Goal: Find specific page/section: Find specific page/section

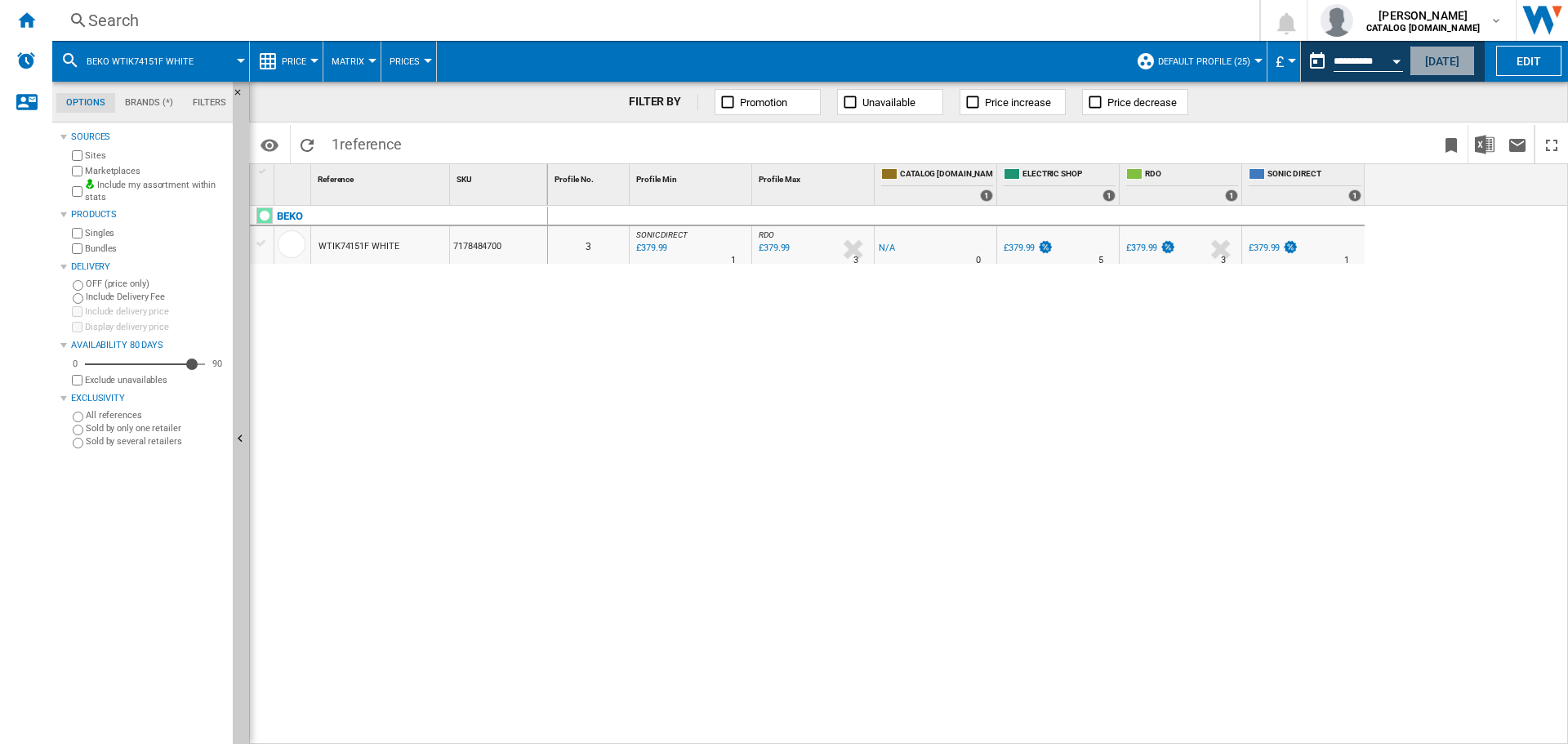
click at [1464, 58] on button "[DATE]" at bounding box center [1441, 61] width 65 height 30
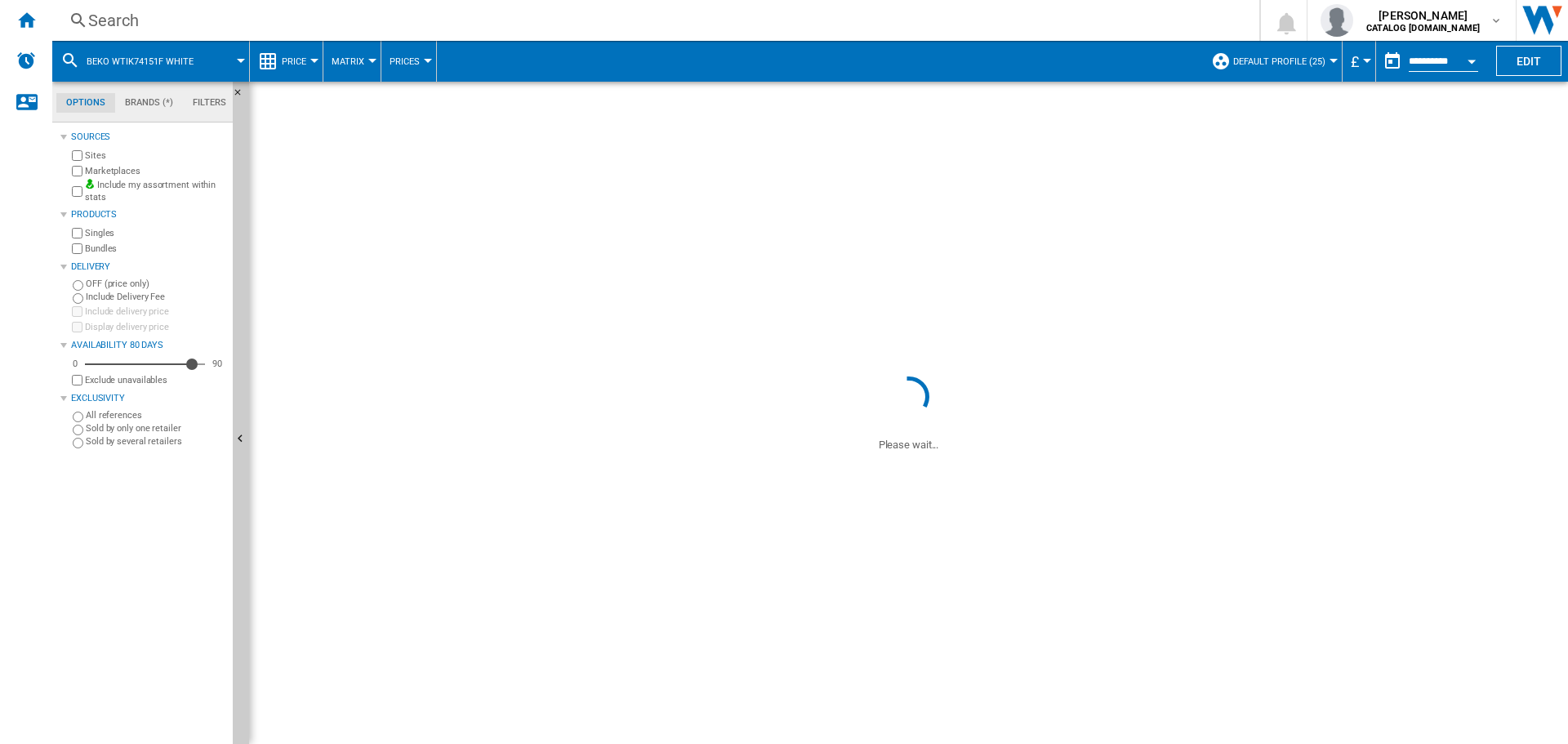
click at [719, 16] on div "Search" at bounding box center [652, 21] width 1128 height 23
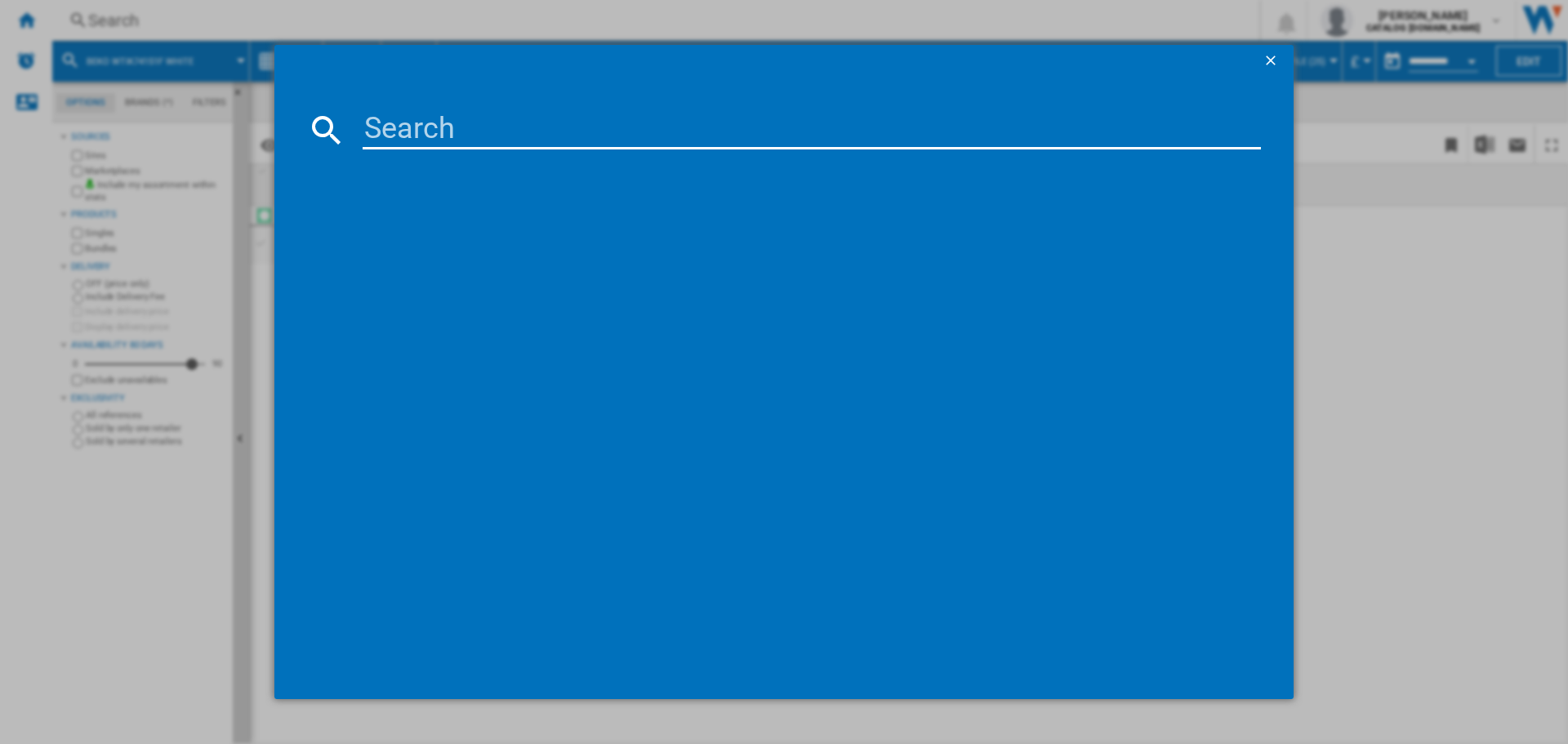
click at [734, 133] on input at bounding box center [811, 130] width 898 height 39
paste input "G6sinzl5"
drag, startPoint x: 492, startPoint y: 137, endPoint x: 288, endPoint y: 122, distance: 204.6
click at [287, 123] on md-dialog-content "G6sinzl5 Please wait..." at bounding box center [784, 388] width 1019 height 622
paste input "NDBE [STREET_ADDRESS]"
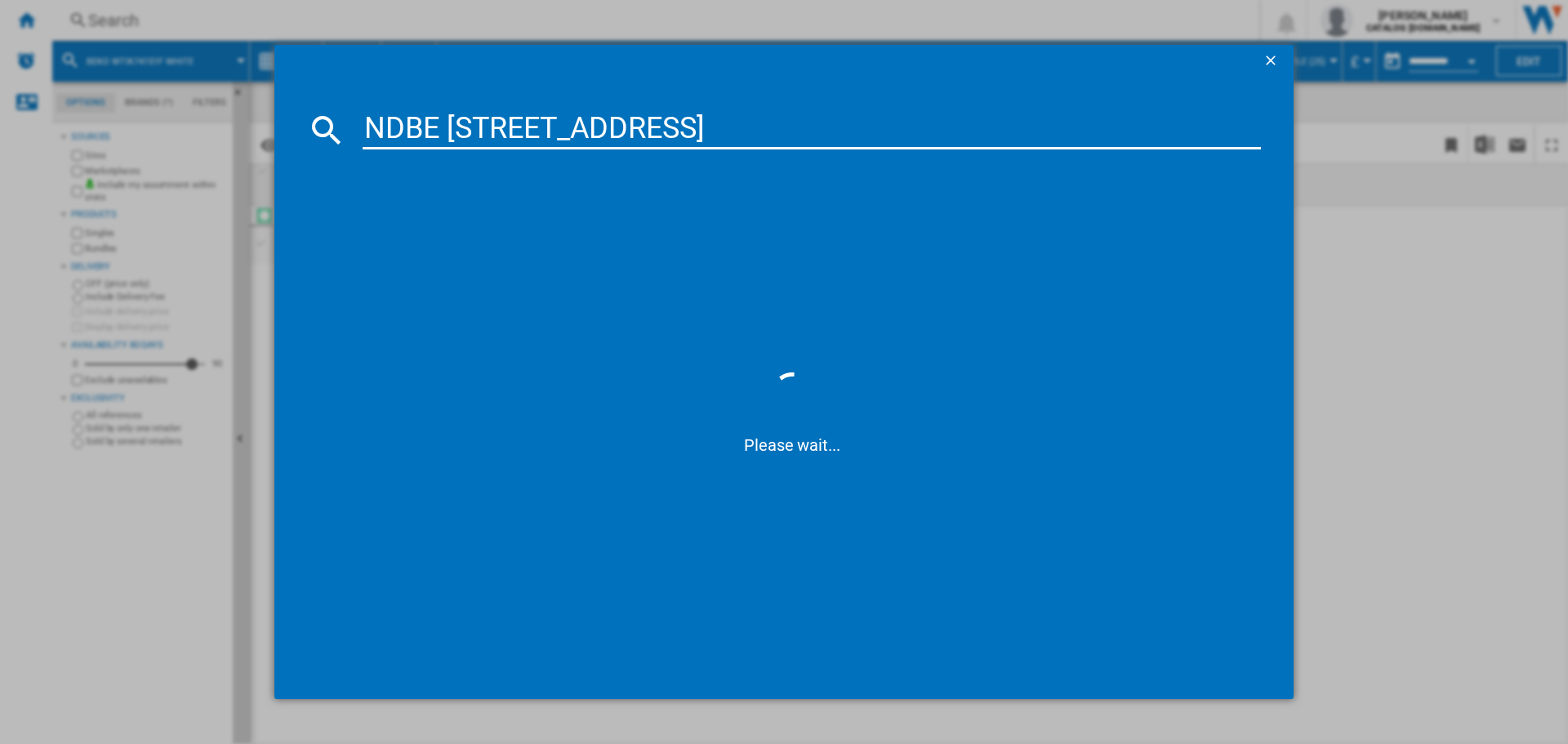
type input "NDBE [STREET_ADDRESS]"
click at [475, 234] on div "HOTPOINT NDBE9635WUK WHITE" at bounding box center [795, 235] width 882 height 16
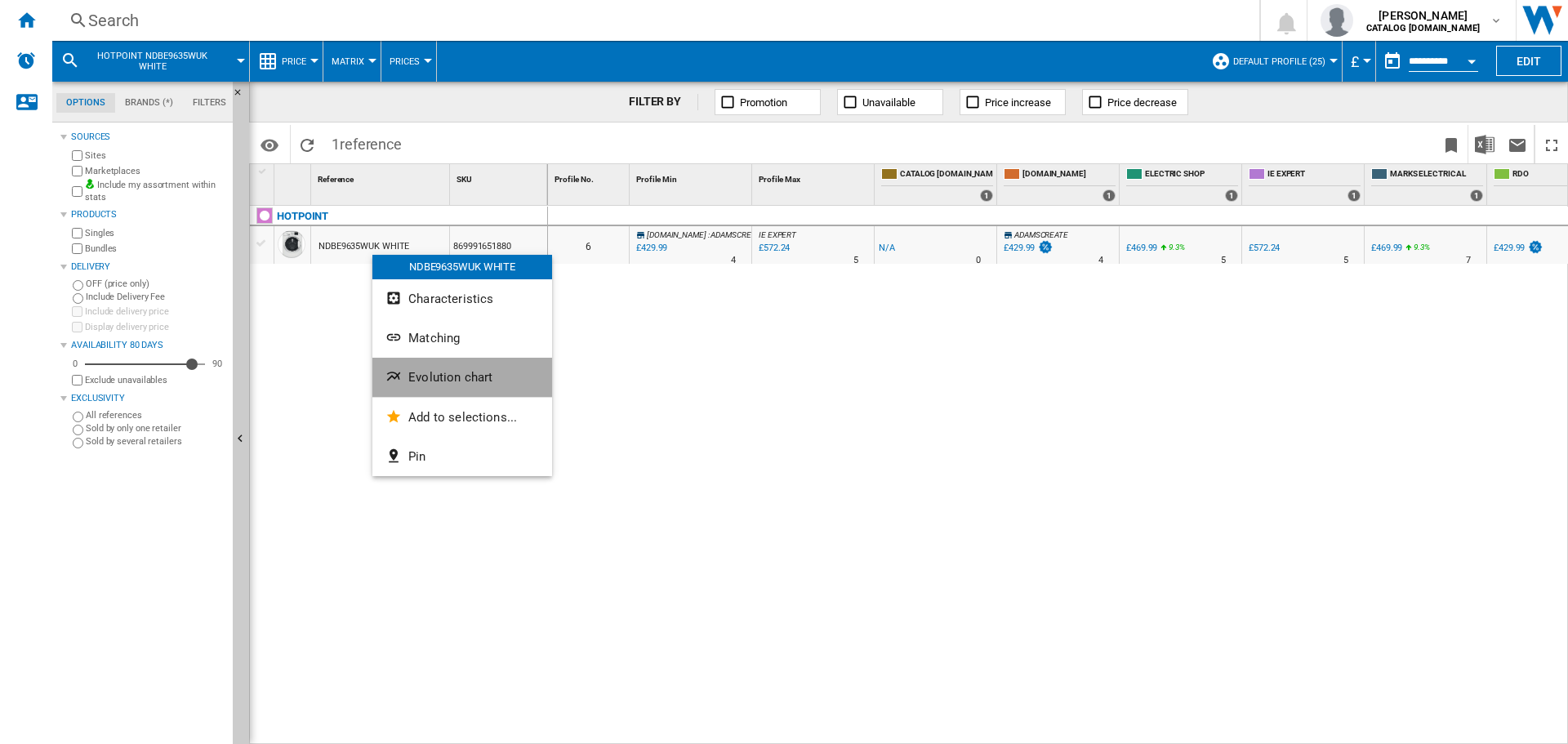
click at [456, 375] on span "Evolution chart" at bounding box center [450, 377] width 84 height 15
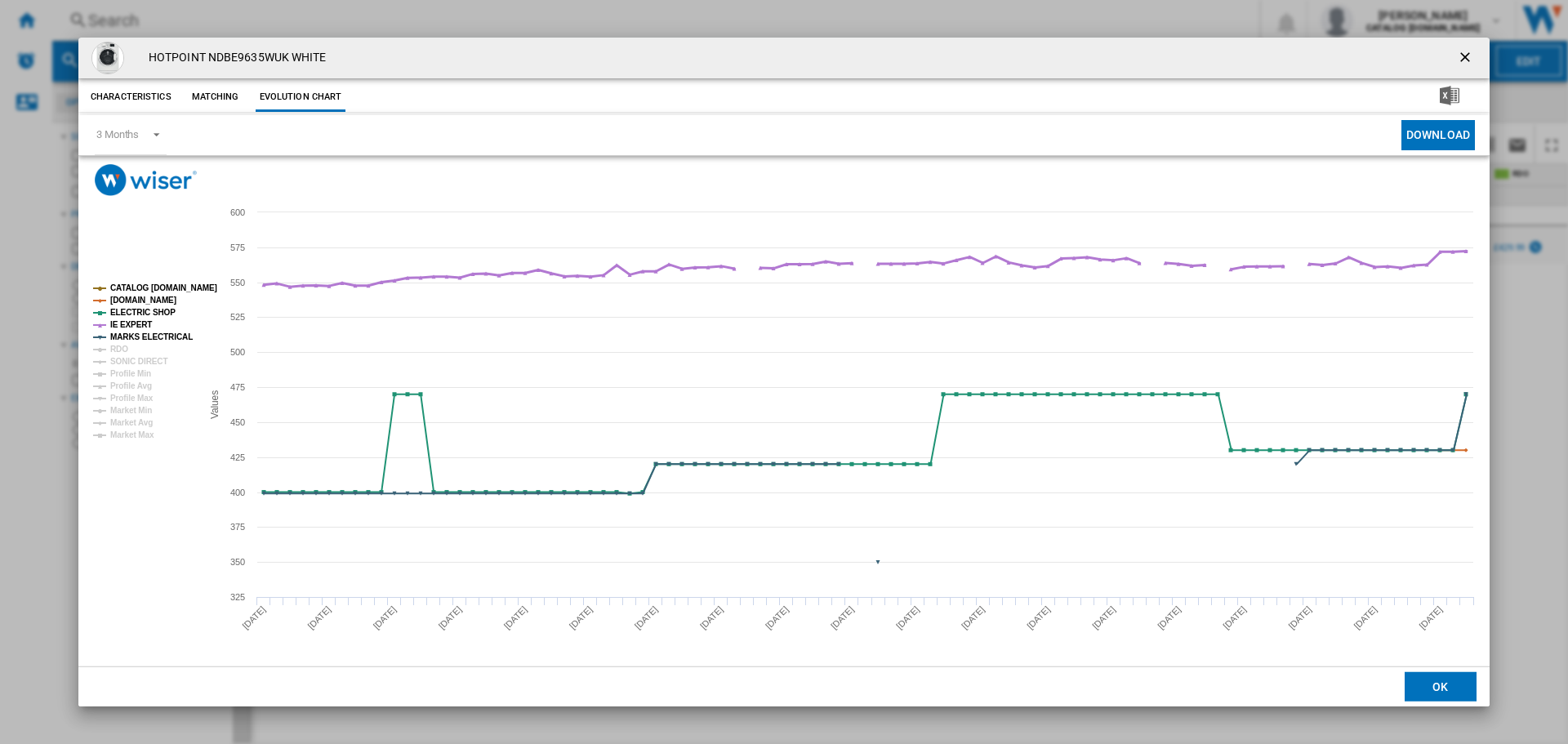
click at [122, 329] on tspan "IE EXPERT" at bounding box center [131, 325] width 42 height 9
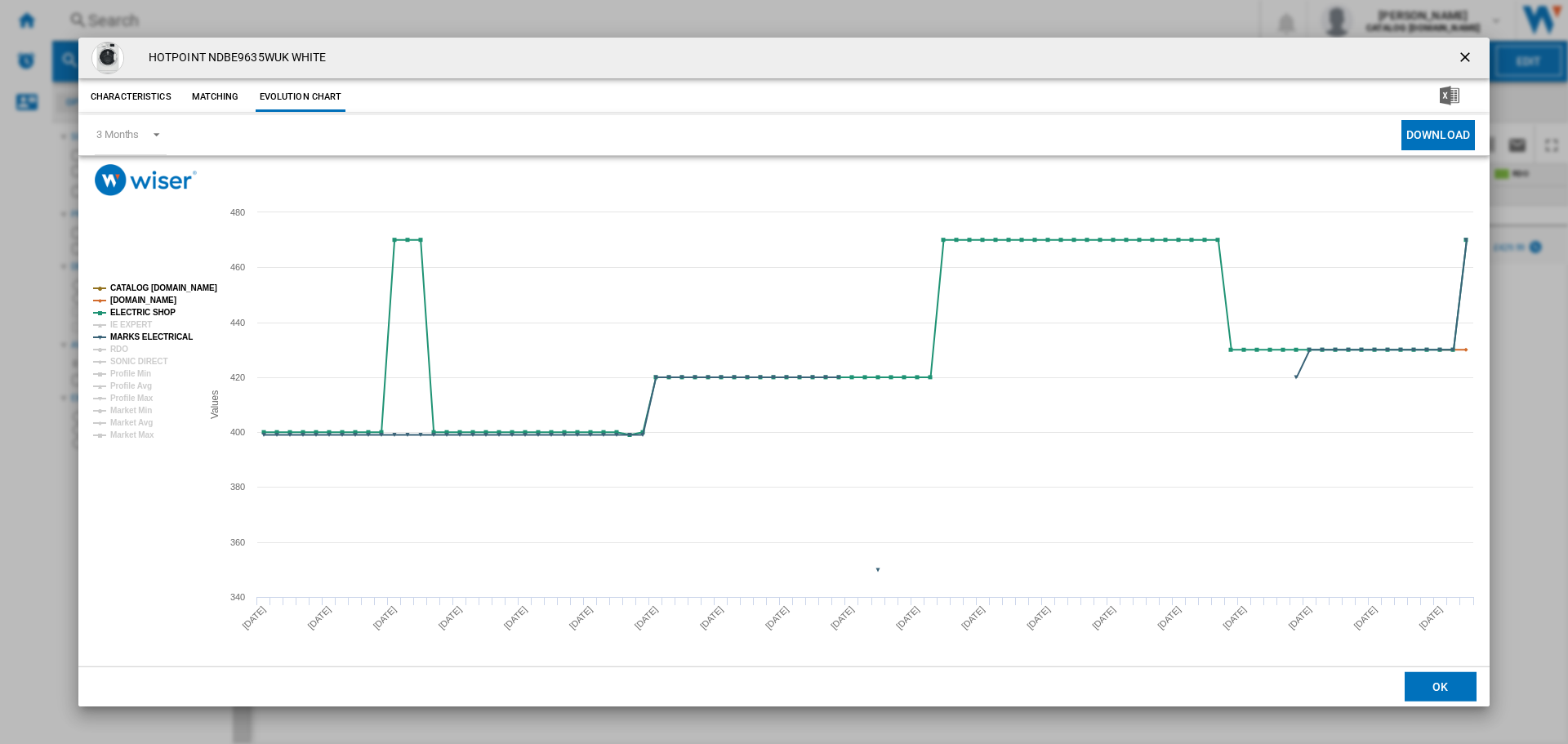
click at [1471, 57] on ng-md-icon "getI18NText('BUTTONS.CLOSE_DIALOG')" at bounding box center [1467, 59] width 20 height 20
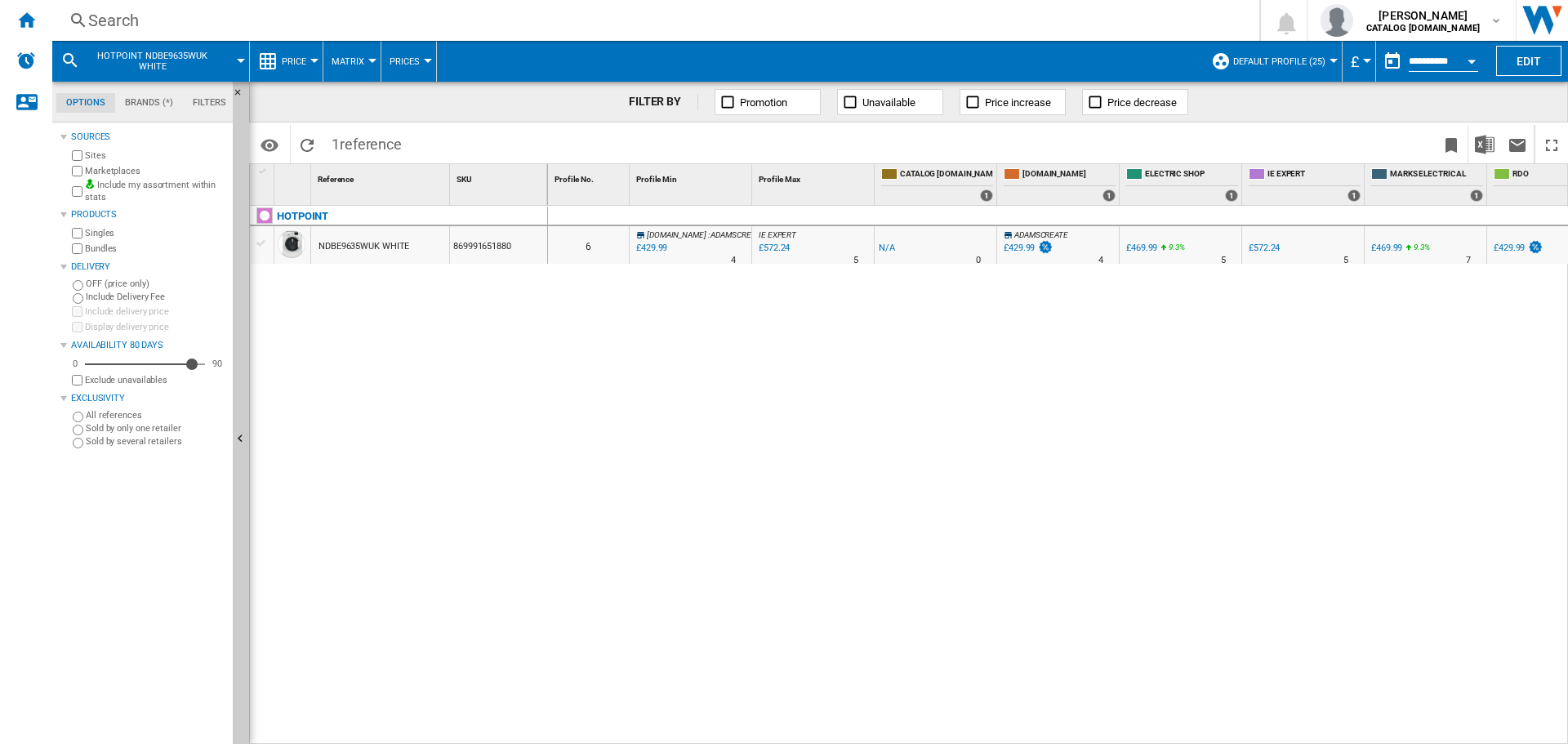
click at [699, 21] on div "Search" at bounding box center [652, 21] width 1128 height 23
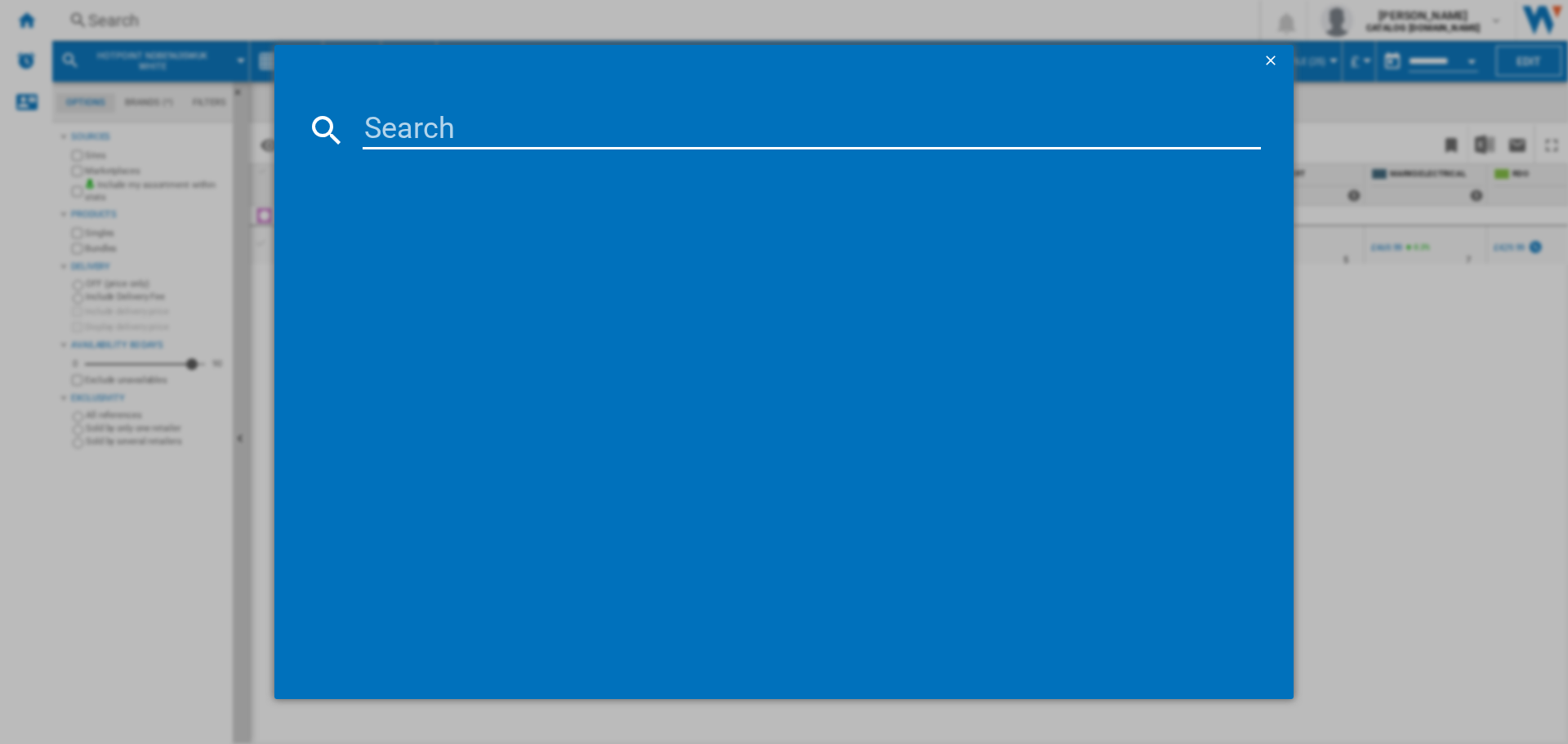
click at [720, 127] on input at bounding box center [811, 130] width 898 height 39
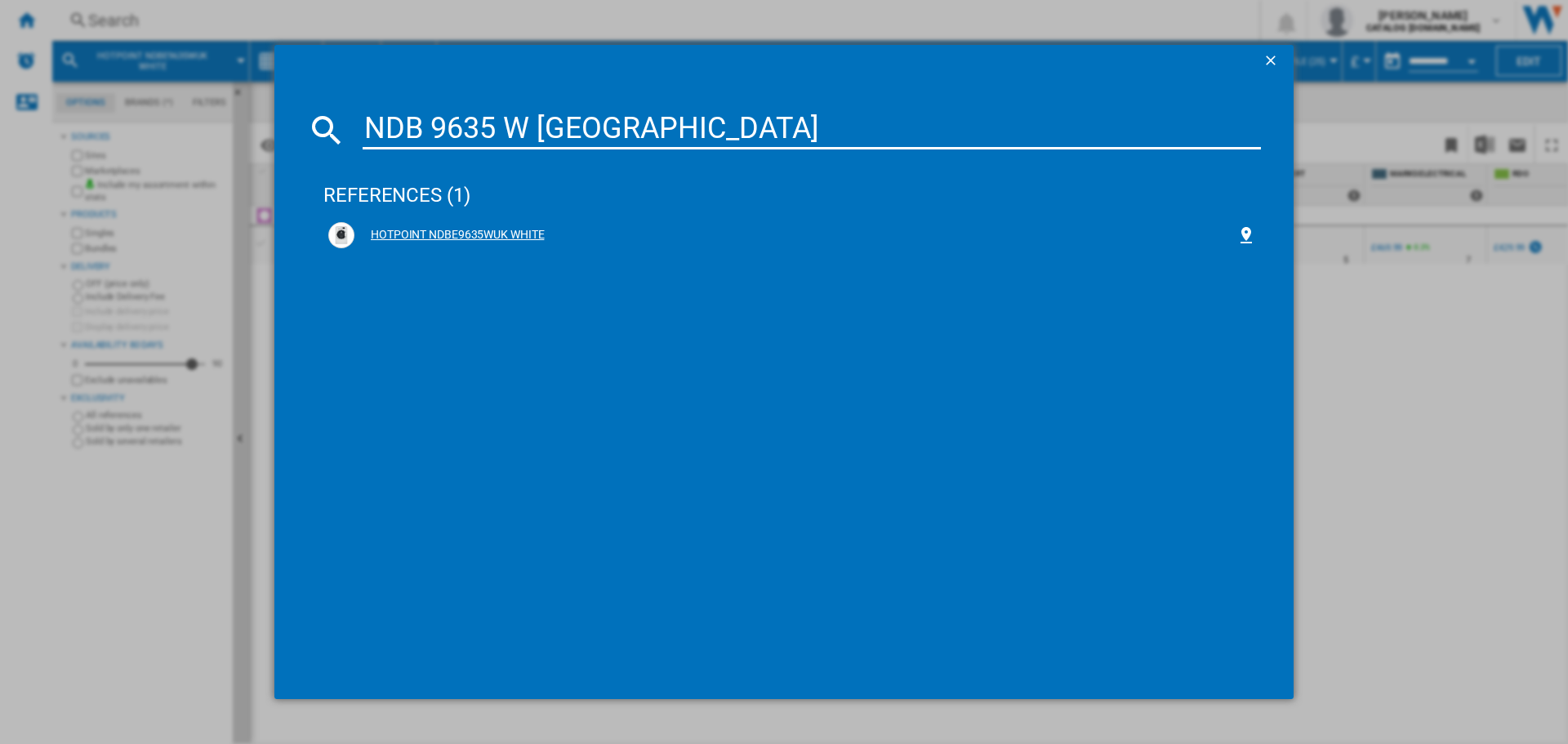
type input "NDB 9635 W [GEOGRAPHIC_DATA]"
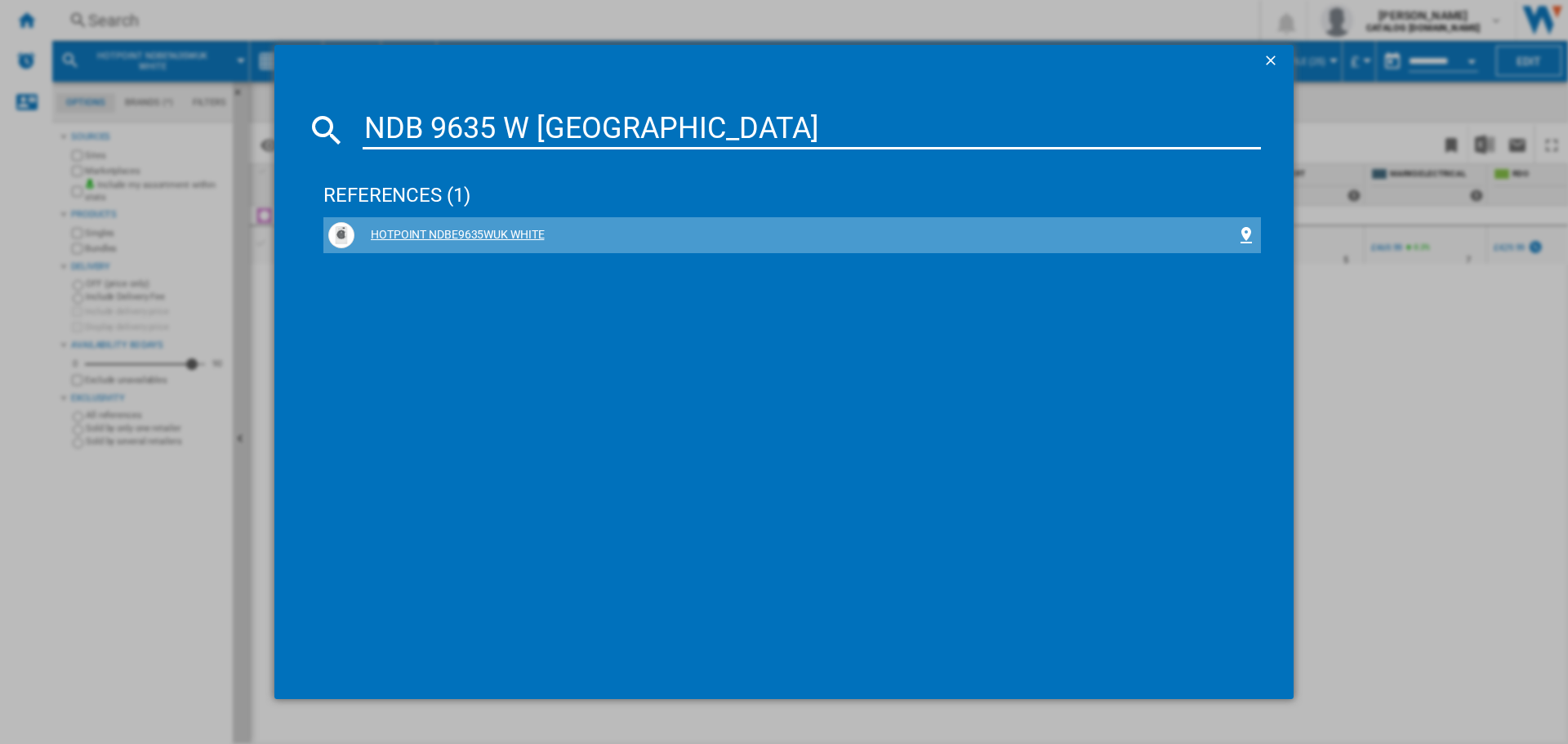
click at [493, 230] on div "HOTPOINT NDBE9635WUK WHITE" at bounding box center [795, 235] width 882 height 16
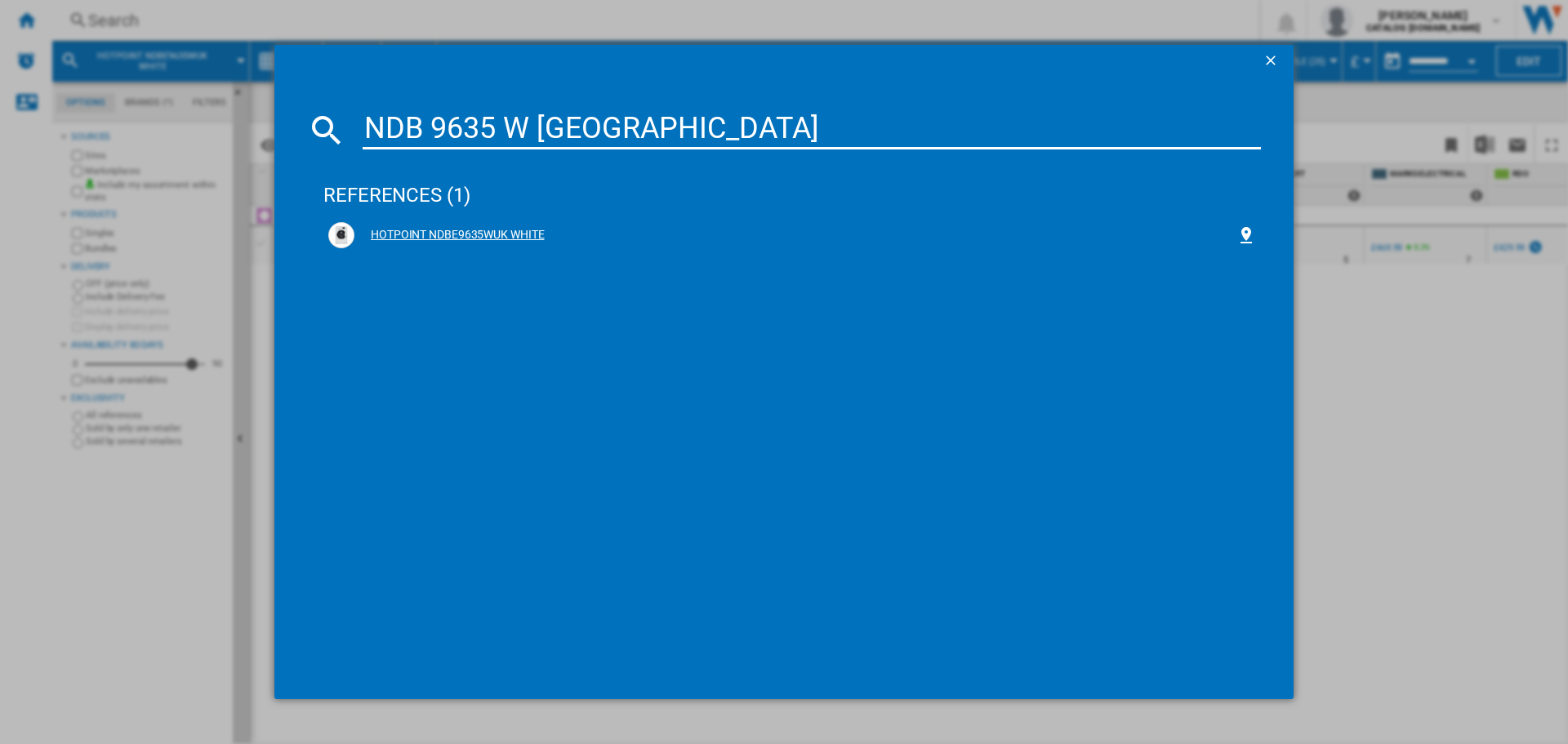
drag, startPoint x: 493, startPoint y: 230, endPoint x: 471, endPoint y: 238, distance: 23.4
click at [471, 238] on div "HOTPOINT NDBE9635WUK WHITE" at bounding box center [795, 235] width 882 height 16
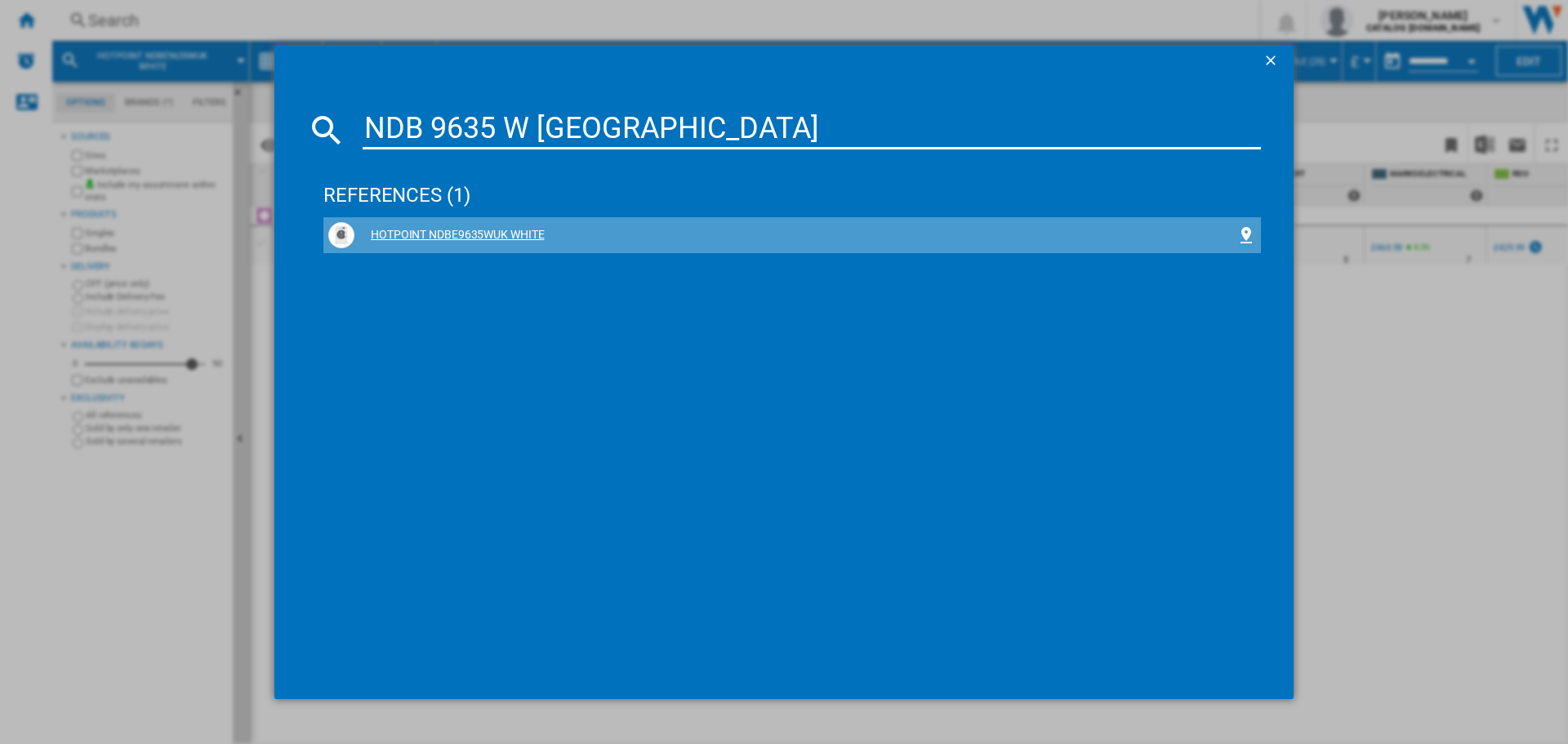
click at [471, 238] on div "HOTPOINT NDBE9635WUK WHITE" at bounding box center [795, 235] width 882 height 16
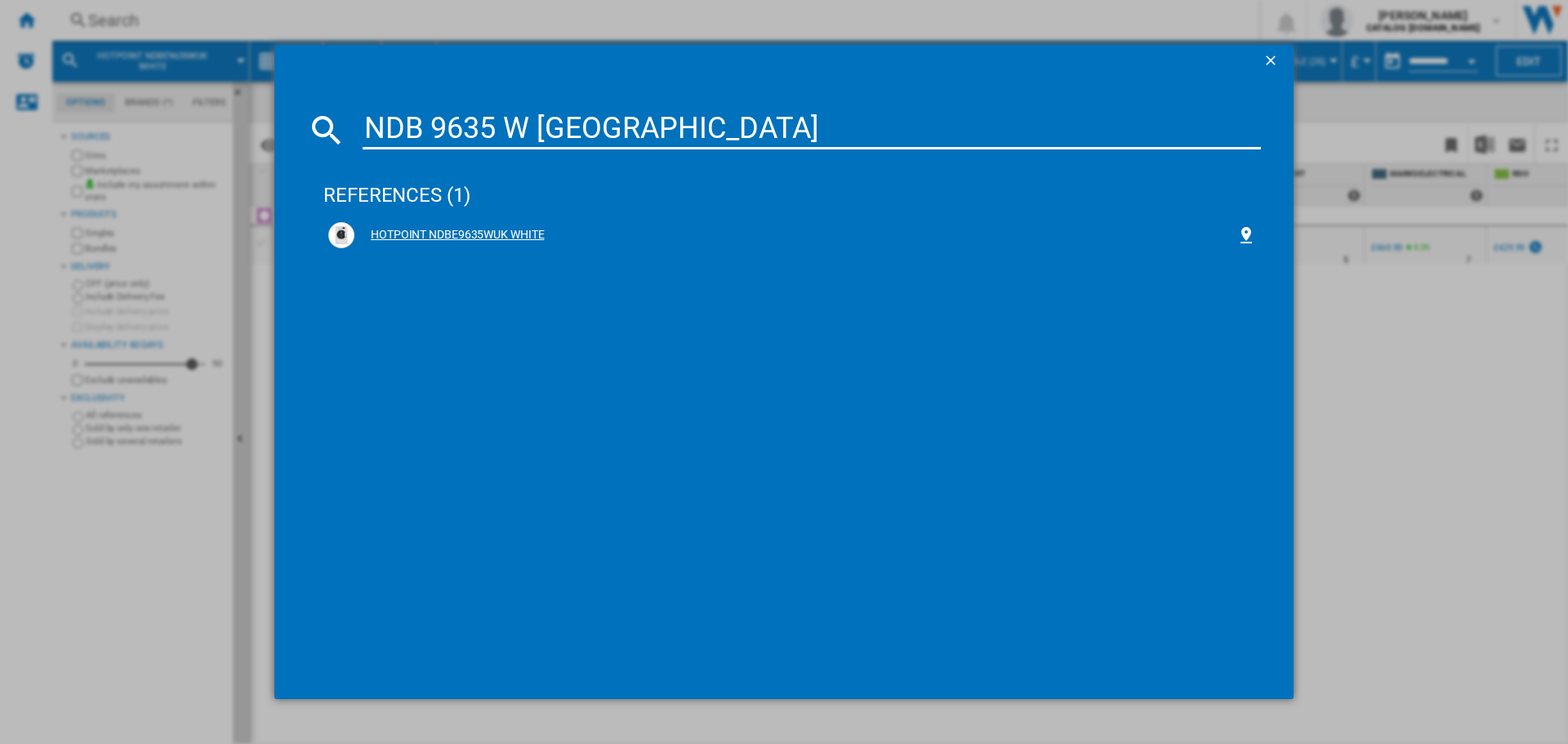
drag, startPoint x: 457, startPoint y: 231, endPoint x: 491, endPoint y: 220, distance: 35.7
click at [458, 231] on div "HOTPOINT NDBE9635WUK WHITE" at bounding box center [795, 235] width 882 height 16
click at [1266, 54] on ng-md-icon "getI18NText('BUTTONS.CLOSE_DIALOG')" at bounding box center [1272, 62] width 20 height 20
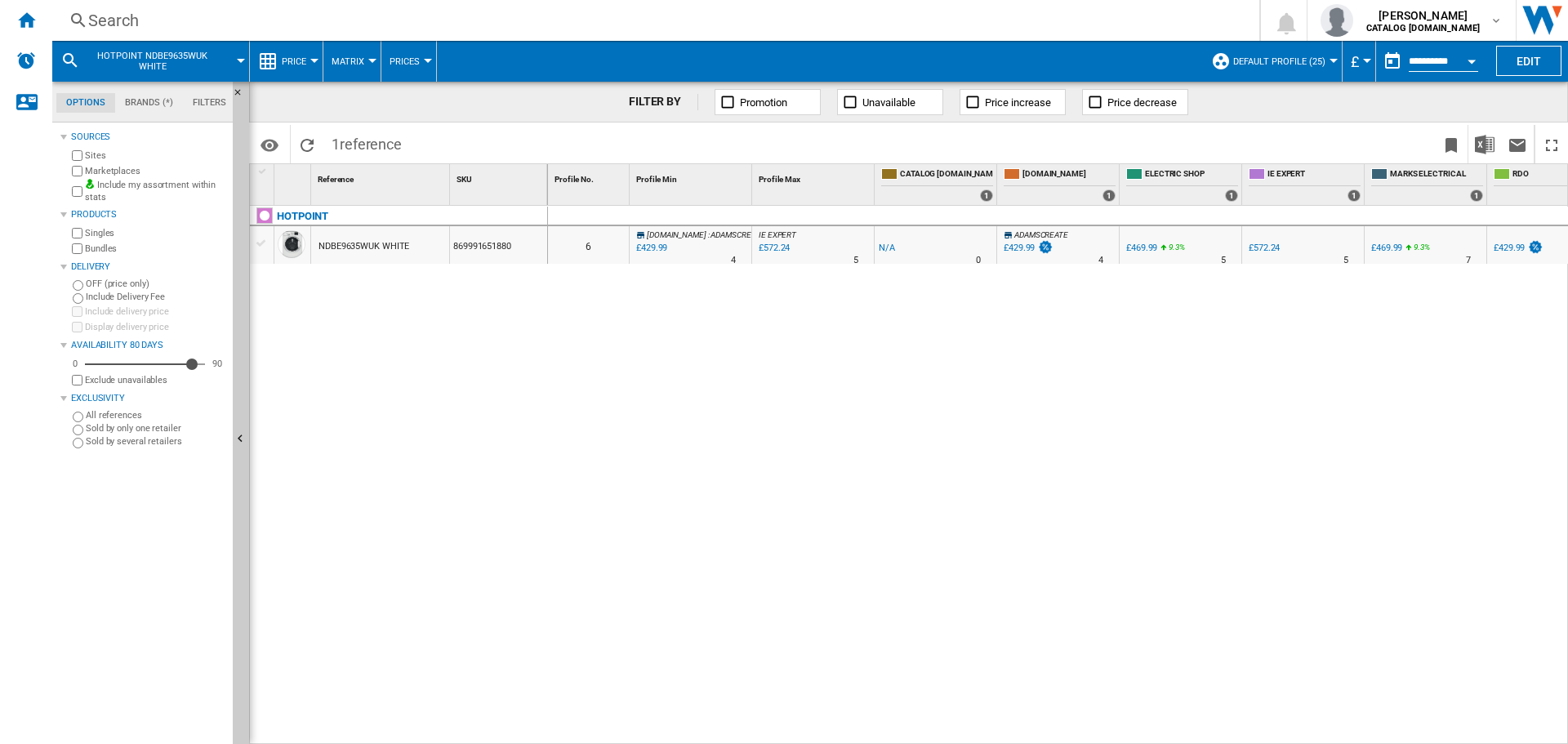
click at [373, 248] on div "NDBE9635WUK WHITE" at bounding box center [364, 247] width 90 height 38
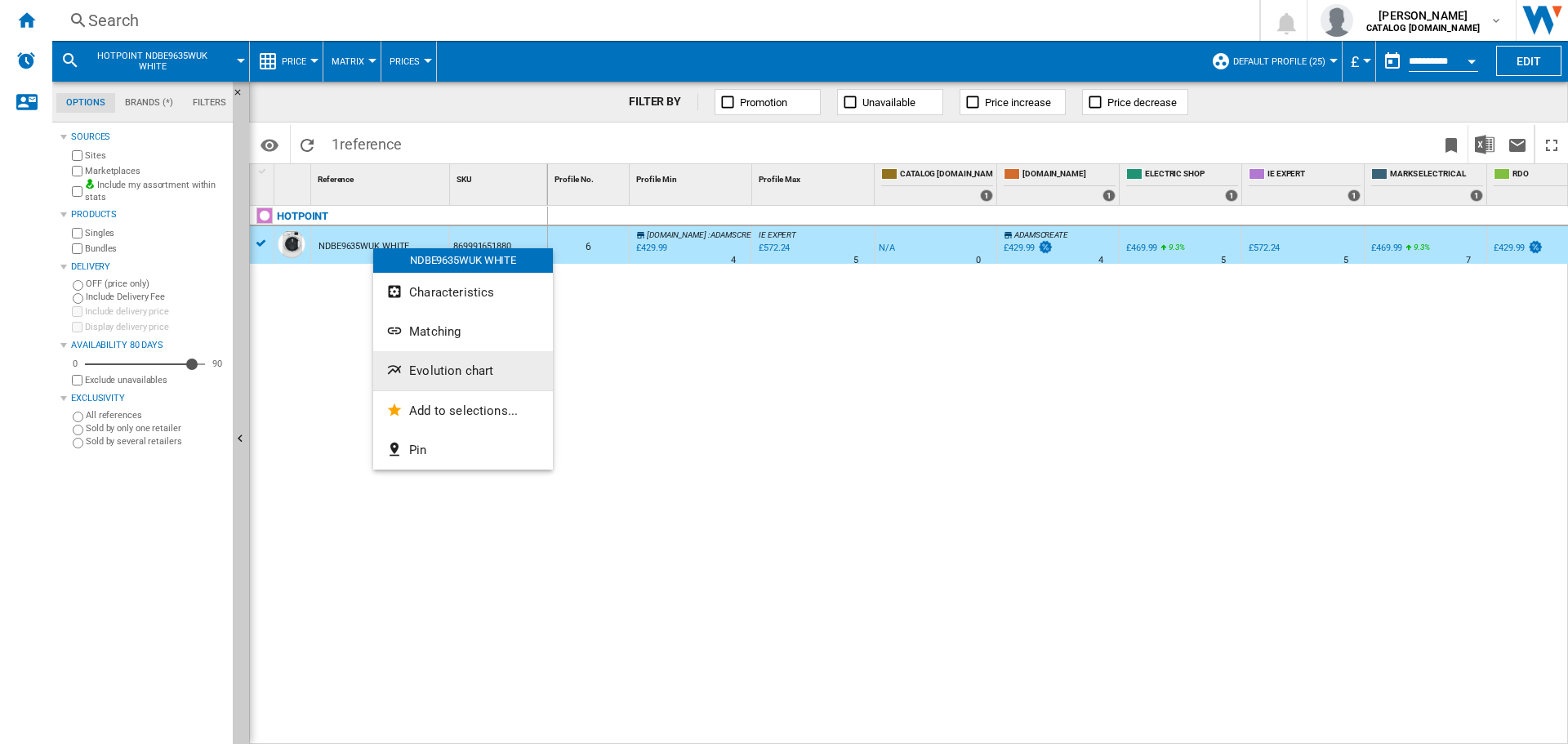
click at [465, 367] on span "Evolution chart" at bounding box center [451, 371] width 84 height 15
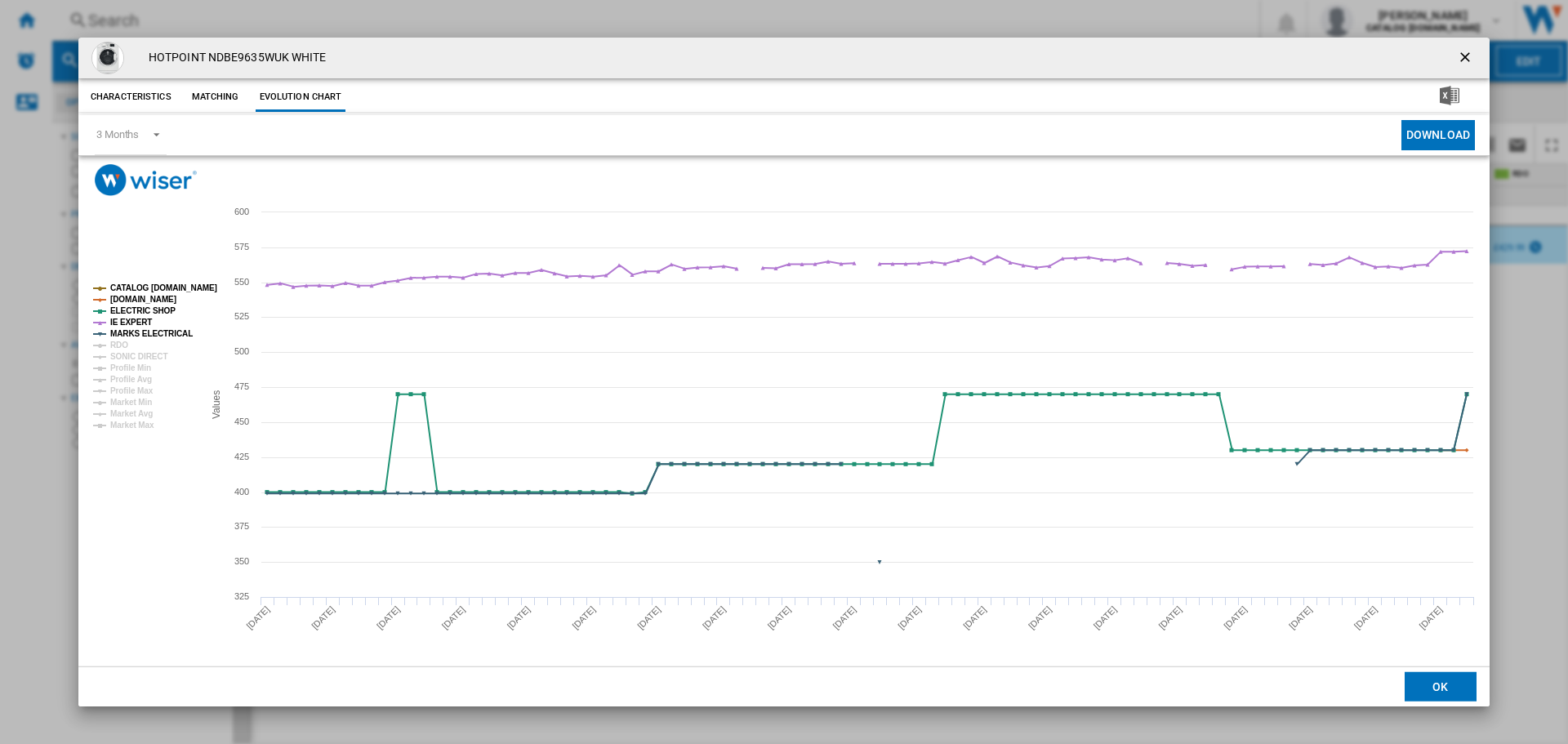
click at [1469, 50] on ng-md-icon "getI18NText('BUTTONS.CLOSE_DIALOG')" at bounding box center [1467, 59] width 20 height 20
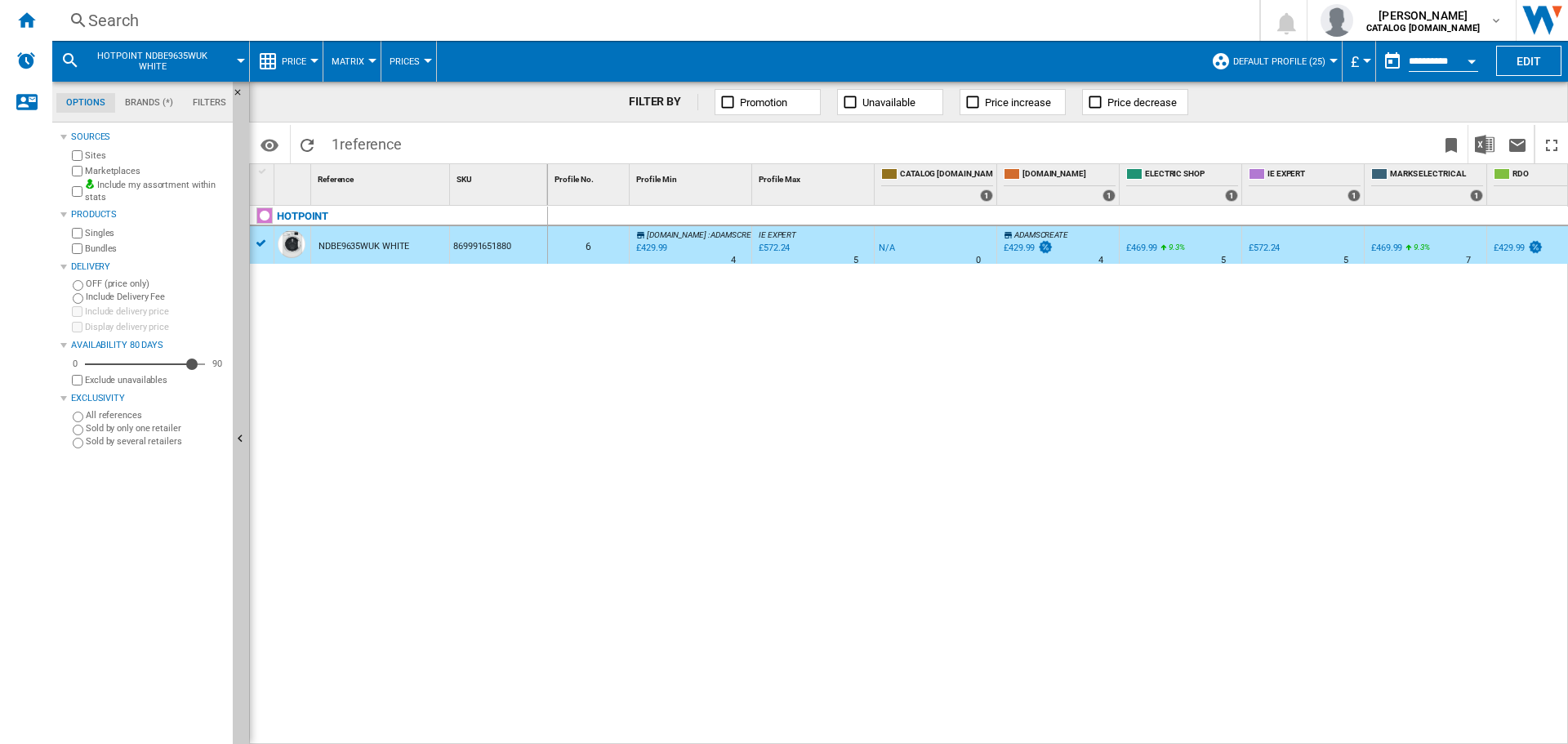
click at [581, 12] on div "Search" at bounding box center [652, 21] width 1128 height 23
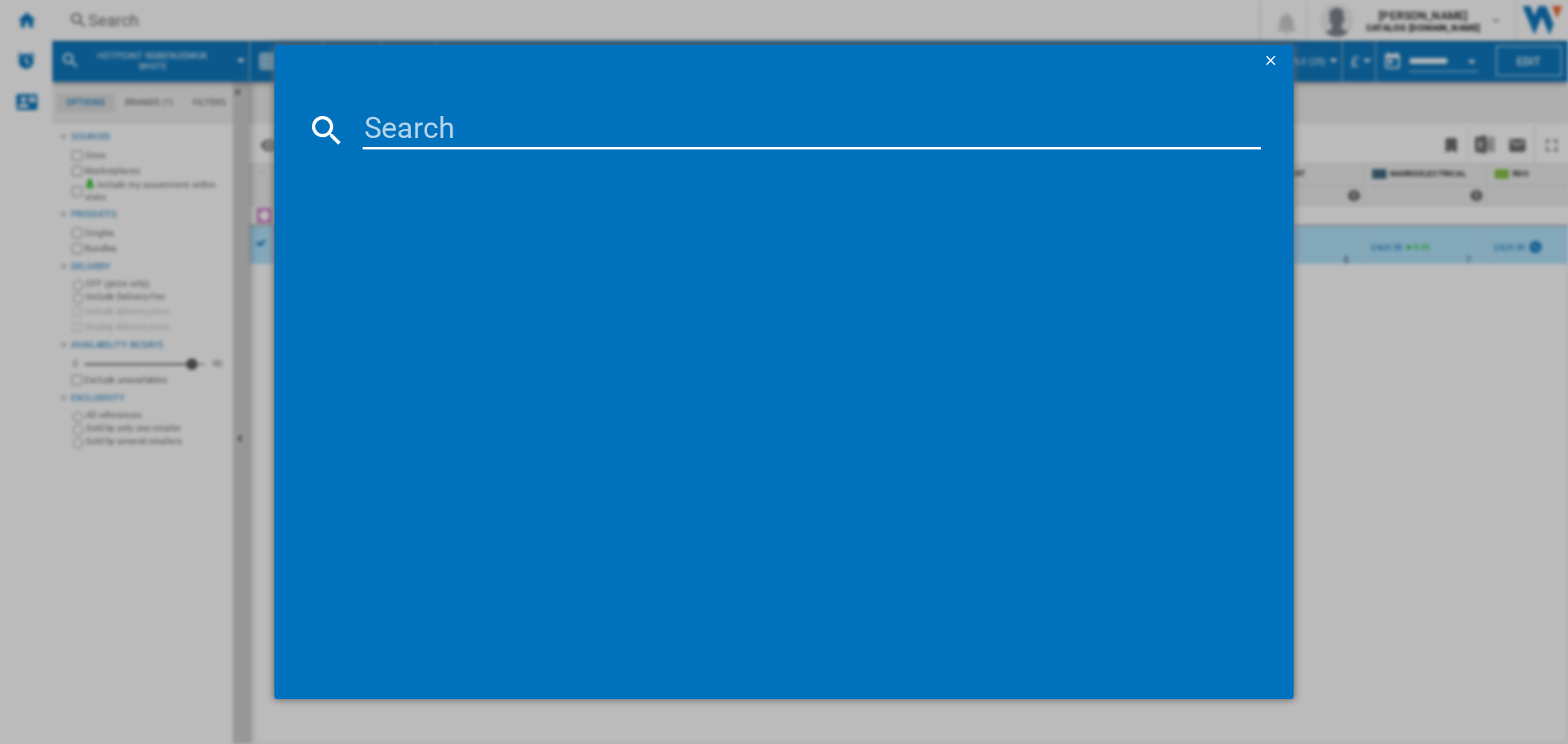
click at [643, 141] on input at bounding box center [811, 130] width 898 height 39
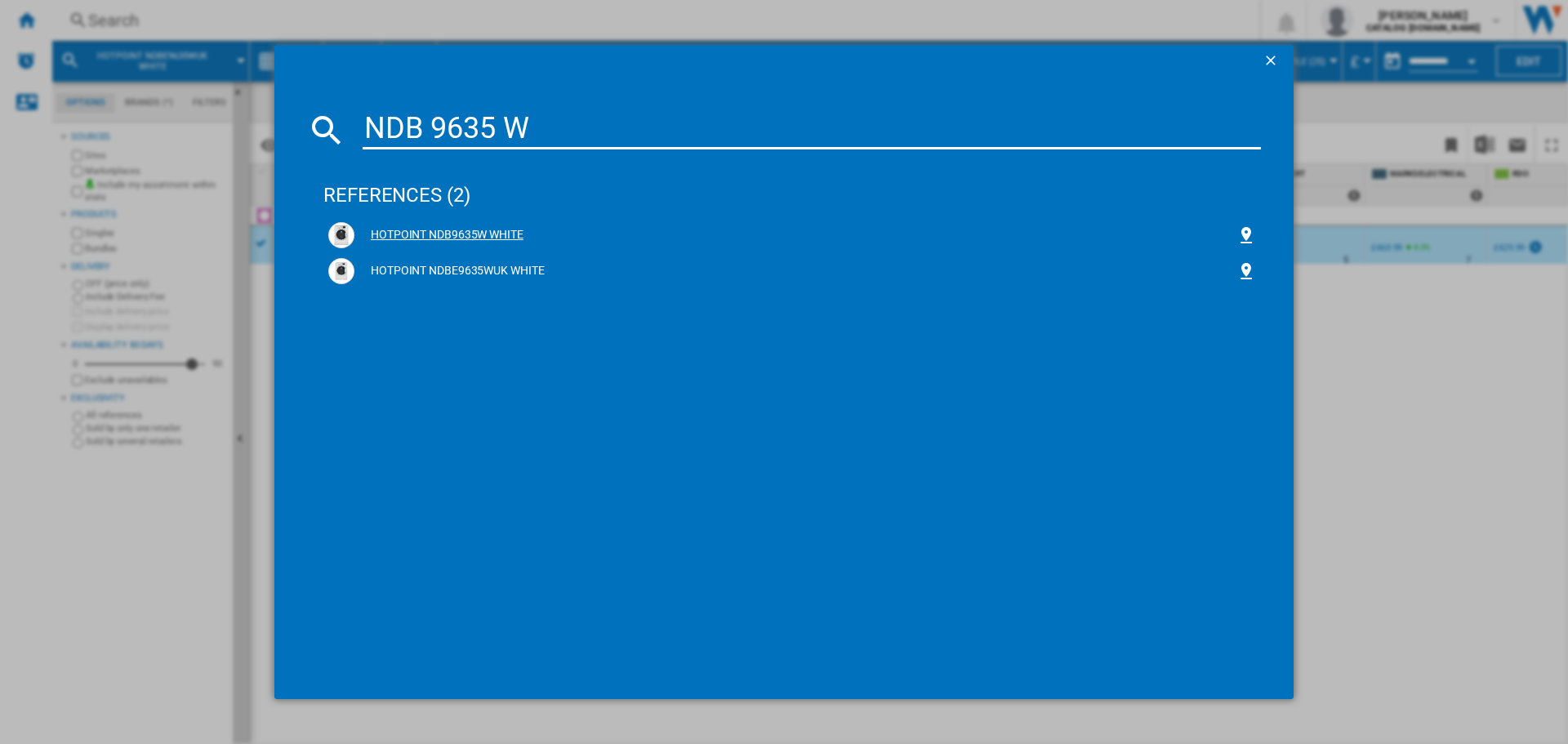
type input "NDB 9635 W"
click at [501, 233] on div "HOTPOINT NDB9635W WHITE" at bounding box center [795, 235] width 882 height 16
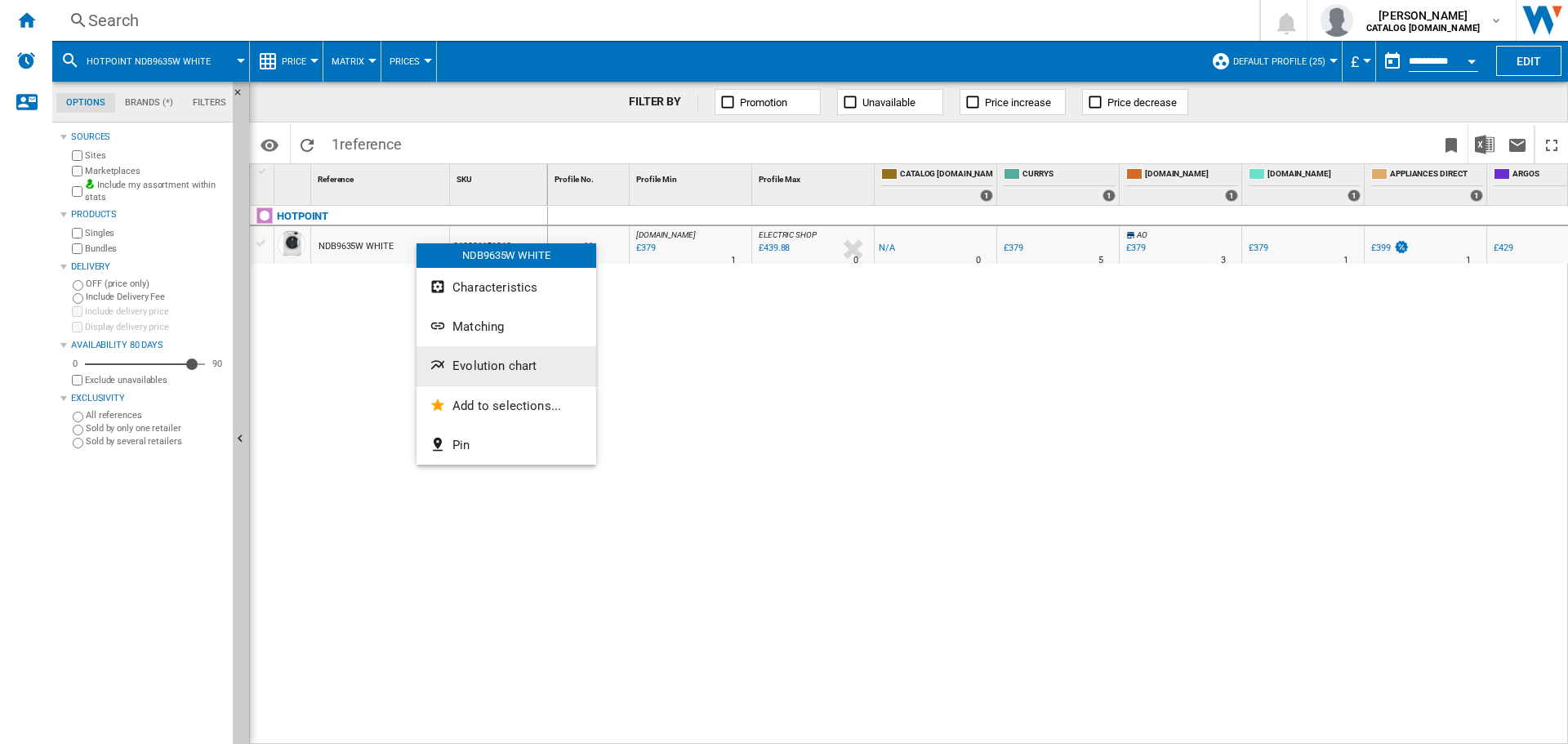
click at [474, 355] on button "Evolution chart" at bounding box center [506, 366] width 180 height 39
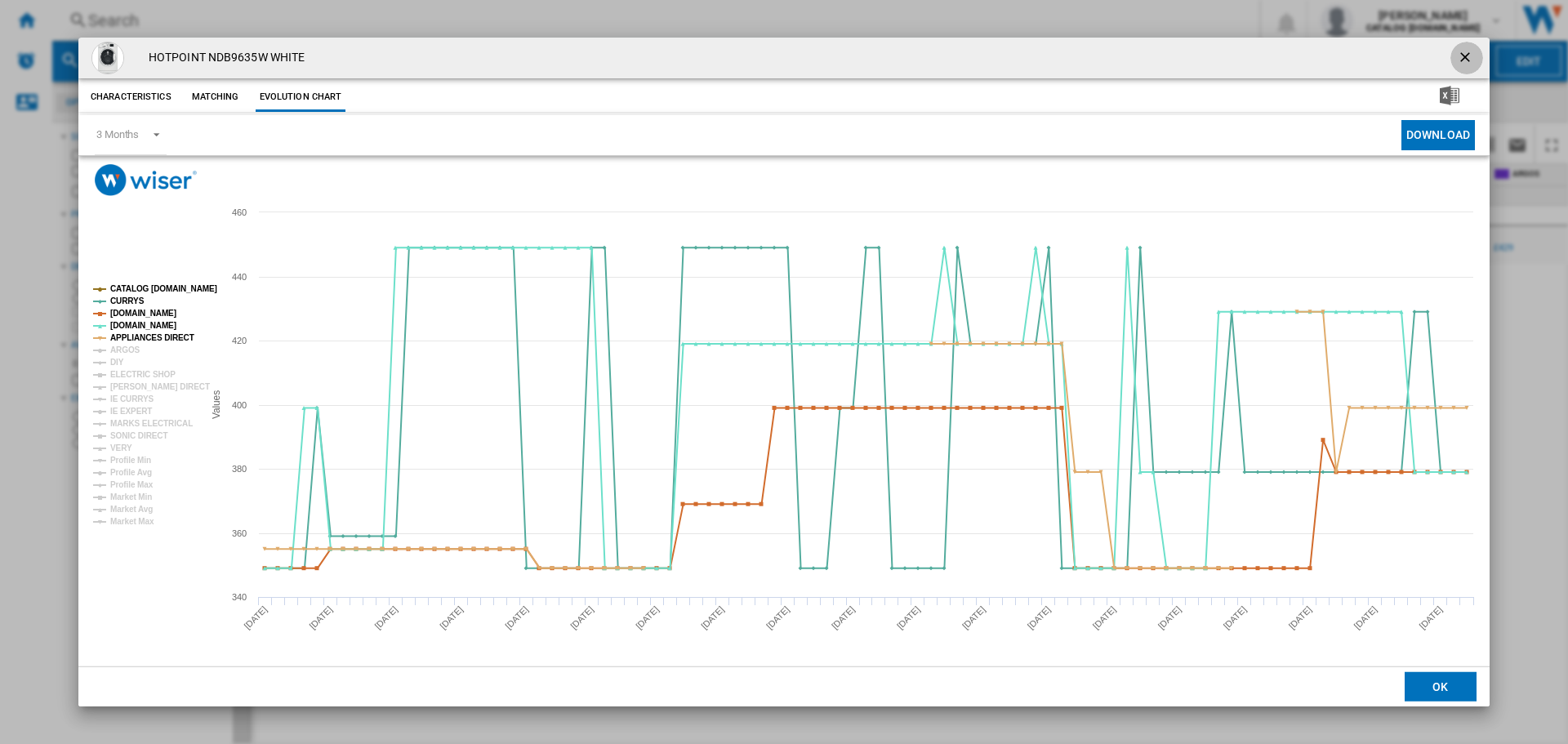
click at [1460, 55] on ng-md-icon "getI18NText('BUTTONS.CLOSE_DIALOG')" at bounding box center [1467, 59] width 20 height 20
